Goal: Submit feedback/report problem

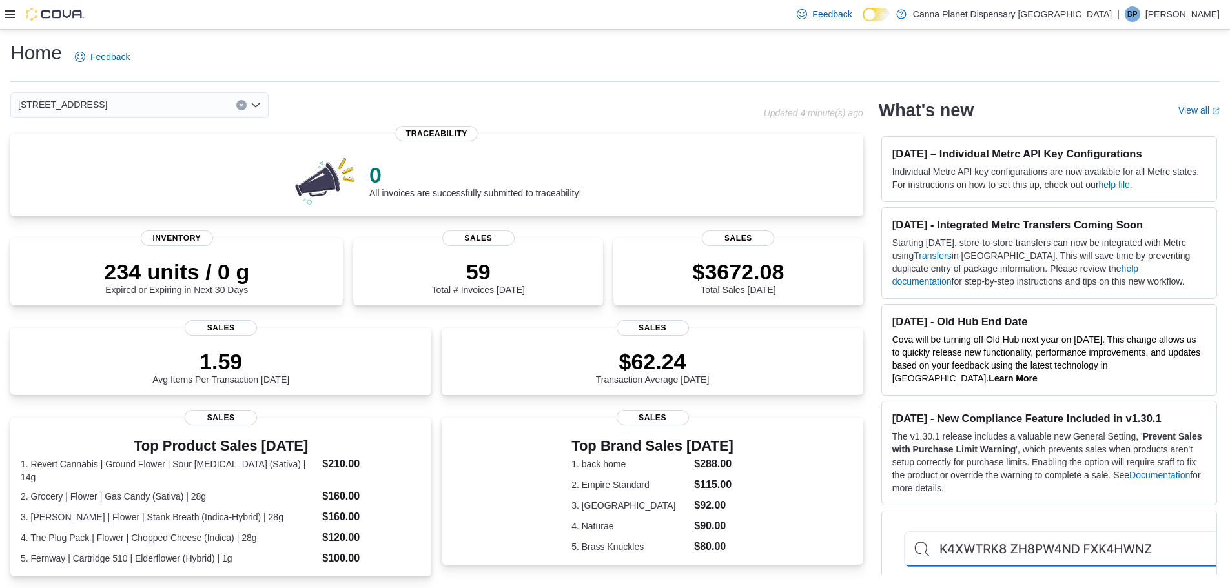
click at [669, 63] on div "Home Feedback" at bounding box center [614, 57] width 1209 height 34
